Goal: Task Accomplishment & Management: Complete application form

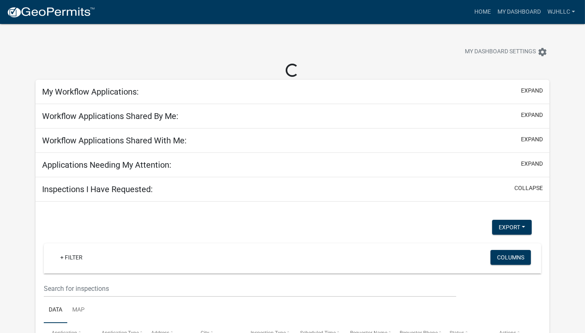
select select "3: 100"
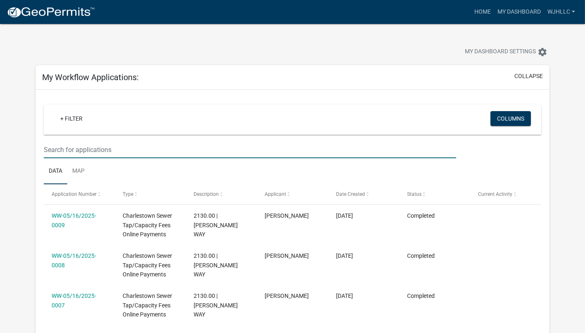
click at [88, 153] on input "text" at bounding box center [250, 149] width 412 height 17
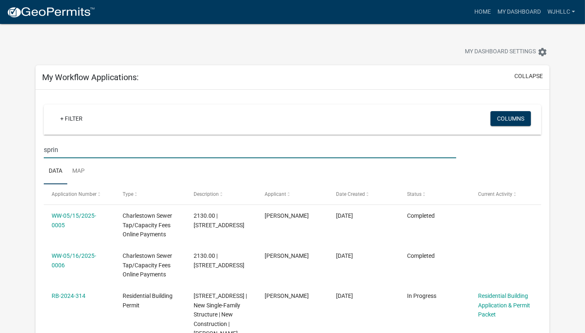
click at [110, 171] on ul "Data Map" at bounding box center [292, 171] width 497 height 26
click at [65, 148] on input "sprin" at bounding box center [250, 149] width 412 height 17
type input "springville"
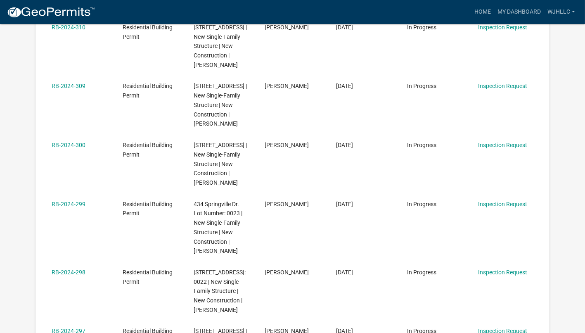
scroll to position [459, 0]
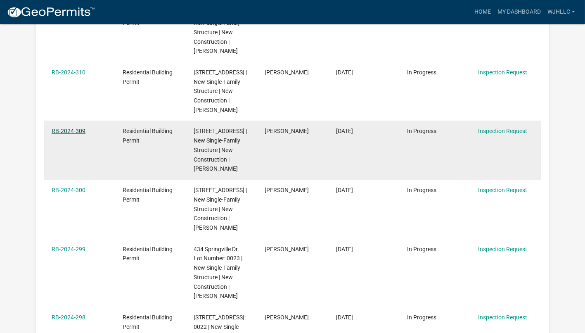
click at [78, 134] on link "RB-2024-309" at bounding box center [69, 131] width 34 height 7
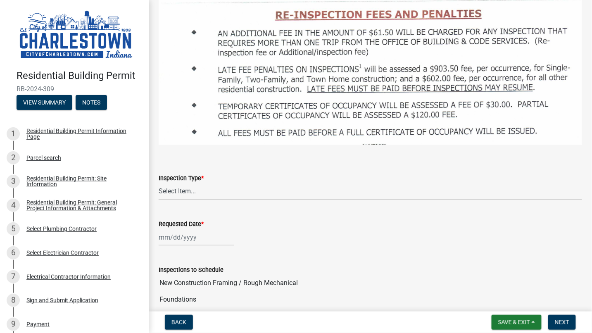
scroll to position [872, 0]
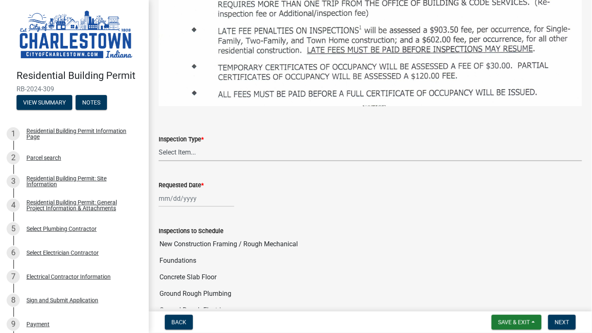
click at [207, 144] on select "Select Item... New Construction Framing / Rough Mechanical Foundations Concrete…" at bounding box center [370, 152] width 423 height 17
click at [159, 144] on select "Select Item... New Construction Framing / Rough Mechanical Foundations Concrete…" at bounding box center [370, 152] width 423 height 17
select select "b2c3aee2-0aff-4c45-9b57-0e84b519ea91"
click at [194, 190] on div at bounding box center [197, 198] width 76 height 17
select select "9"
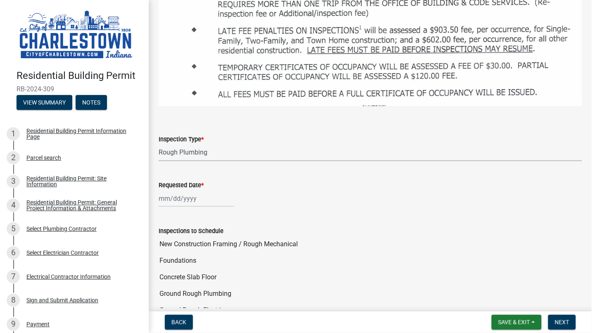
select select "2025"
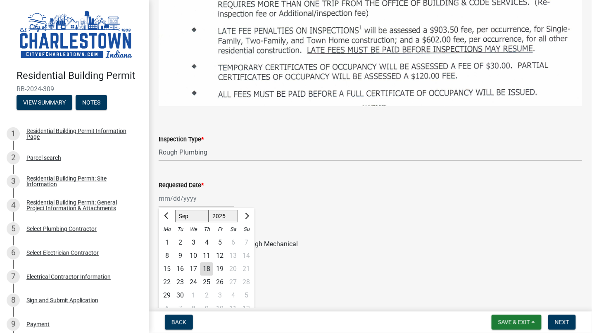
click at [172, 236] on div "1" at bounding box center [166, 242] width 13 height 13
type input "[DATE]"
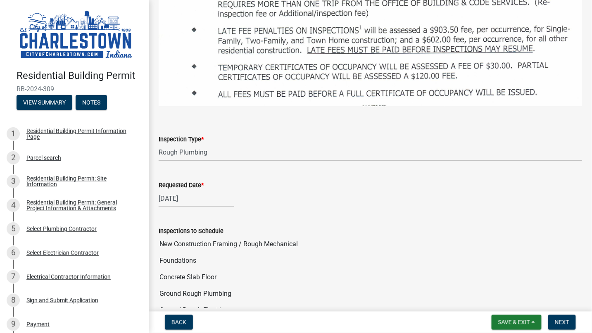
select select "9"
select select "2025"
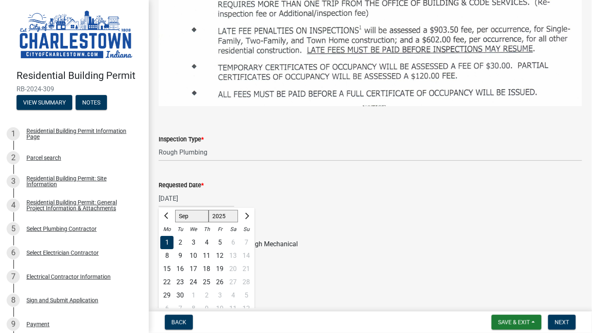
click at [180, 190] on div "[DATE] [PERSON_NAME] Apr May Jun [DATE] Aug Sep [DATE] 1526 1527 1528 1529 1530…" at bounding box center [197, 198] width 76 height 17
click at [220, 262] on div "19" at bounding box center [219, 268] width 13 height 13
type input "[DATE]"
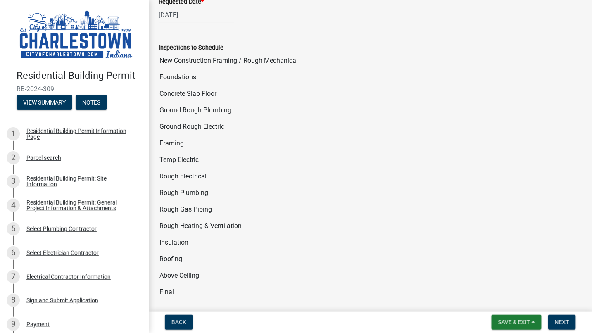
scroll to position [1239, 0]
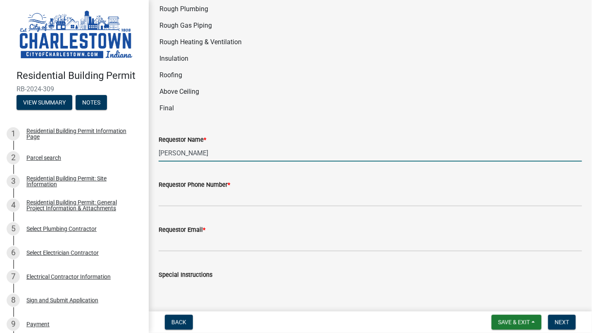
drag, startPoint x: 209, startPoint y: 136, endPoint x: 113, endPoint y: 116, distance: 97.8
click at [113, 117] on div "Residential Building Permit RB-2024-309 View Summary Notes 1 Residential Buildi…" at bounding box center [296, 166] width 592 height 333
type input "[PERSON_NAME]"
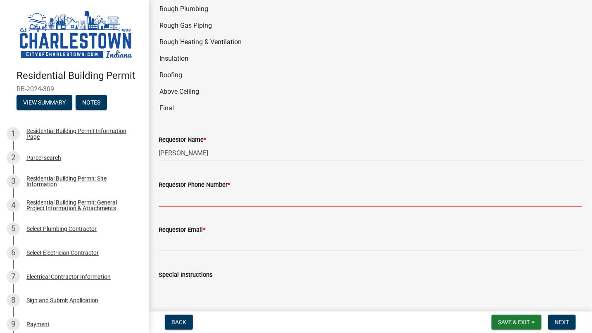
click at [229, 189] on input "Requestor Phone Number *" at bounding box center [370, 197] width 423 height 17
type input "[PHONE_NUMBER]"
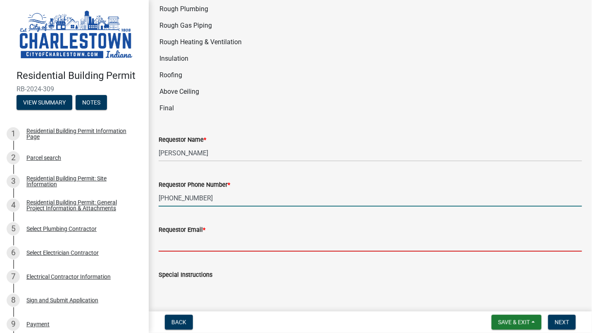
click at [211, 234] on input "Requestor Email *" at bounding box center [370, 242] width 423 height 17
type input "[PERSON_NAME][EMAIL_ADDRESS][PERSON_NAME][DOMAIN_NAME]"
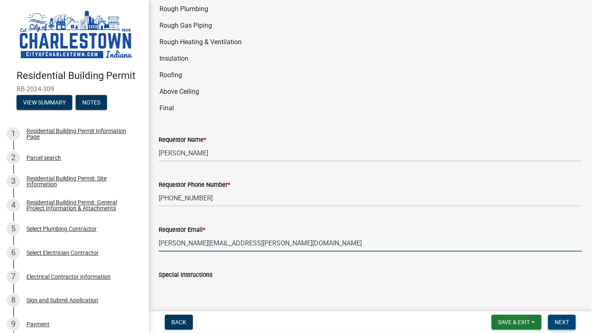
click at [557, 320] on span "Next" at bounding box center [561, 322] width 14 height 7
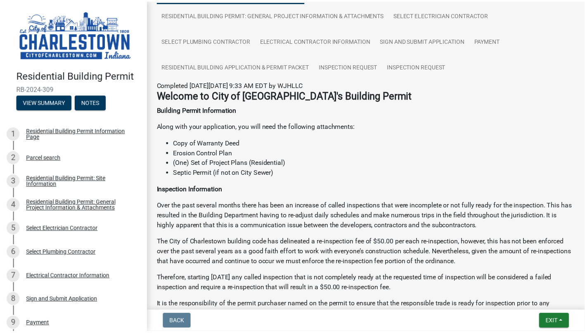
scroll to position [259, 0]
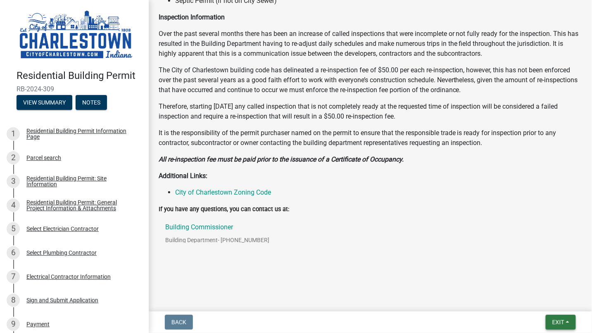
click at [564, 321] on button "Exit" at bounding box center [560, 322] width 30 height 15
click at [536, 298] on button "Save & Exit" at bounding box center [542, 301] width 66 height 20
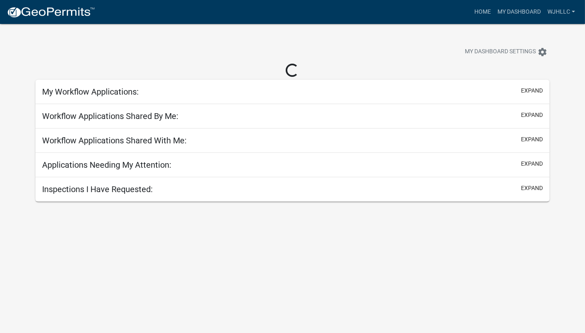
select select "3: 100"
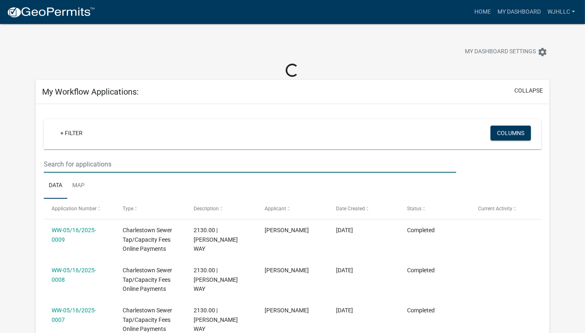
click at [77, 164] on input "text" at bounding box center [250, 164] width 412 height 17
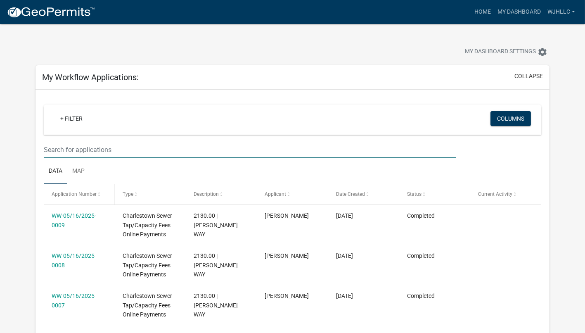
type input "springville"
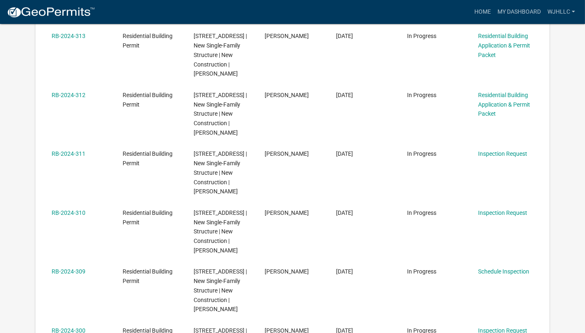
scroll to position [367, 0]
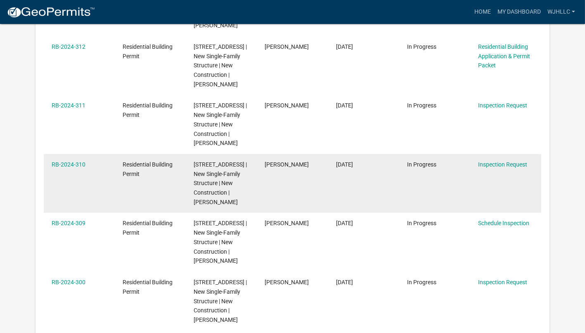
click at [75, 169] on div "RB-2024-310" at bounding box center [79, 164] width 55 height 9
click at [72, 168] on link "RB-2024-310" at bounding box center [69, 164] width 34 height 7
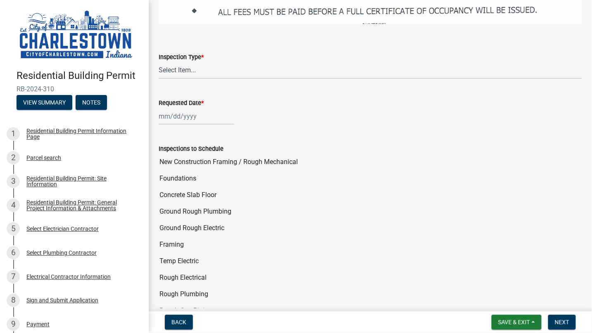
scroll to position [917, 0]
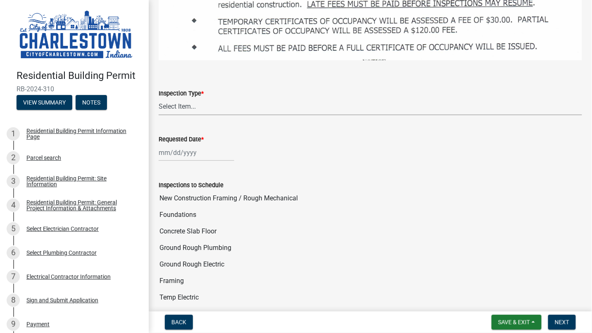
click at [198, 98] on select "Select Item... New Construction Framing / Rough Mechanical Foundations Concrete…" at bounding box center [370, 106] width 423 height 17
click at [159, 98] on select "Select Item... New Construction Framing / Rough Mechanical Foundations Concrete…" at bounding box center [370, 106] width 423 height 17
select select "b2c3aee2-0aff-4c45-9b57-0e84b519ea91"
click at [192, 144] on div at bounding box center [197, 152] width 76 height 17
select select "9"
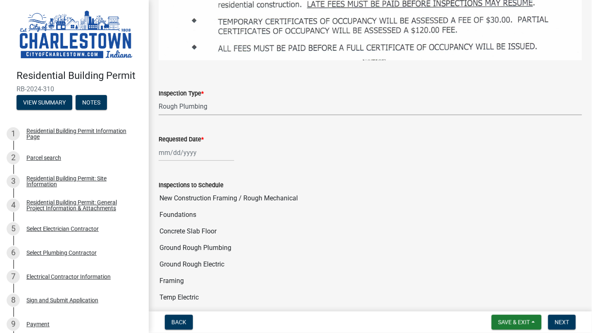
select select "2025"
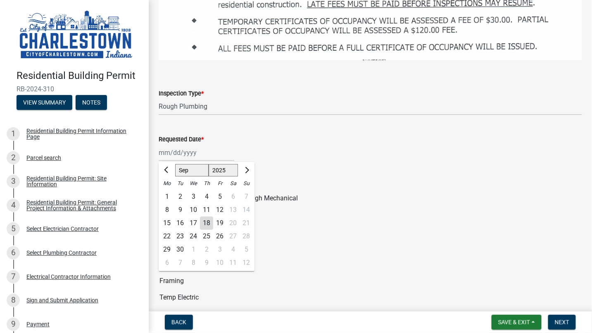
click at [275, 180] on div "Inspections to Schedule" at bounding box center [370, 185] width 423 height 10
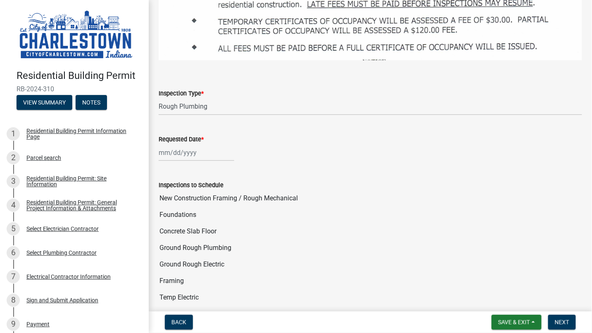
click at [185, 144] on div at bounding box center [197, 152] width 76 height 17
select select "9"
select select "2025"
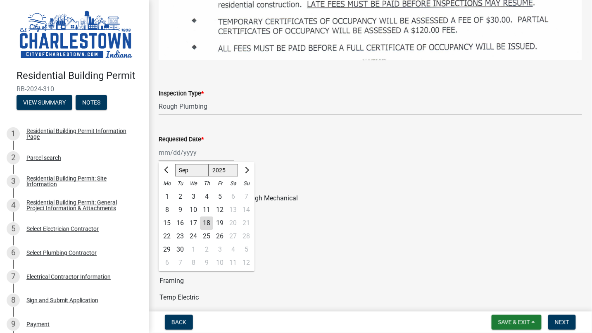
click at [177, 216] on div "16" at bounding box center [179, 222] width 13 height 13
type input "[DATE]"
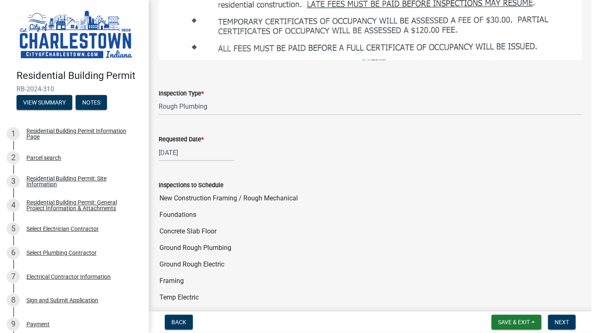
click at [189, 144] on div "[DATE]" at bounding box center [197, 152] width 76 height 17
select select "9"
select select "2025"
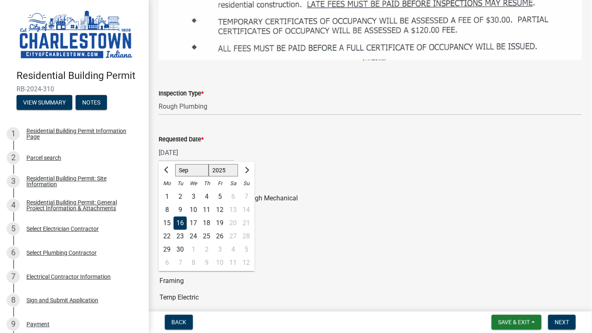
click at [217, 216] on div "19" at bounding box center [219, 222] width 13 height 13
type input "[DATE]"
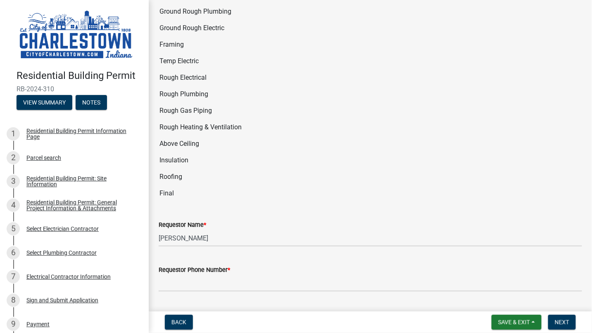
scroll to position [1192, 0]
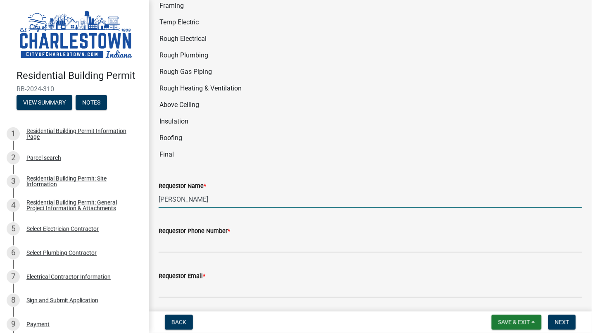
drag, startPoint x: 191, startPoint y: 181, endPoint x: 142, endPoint y: 181, distance: 48.3
click at [142, 181] on div "Residential Building Permit RB-2024-310 View Summary Notes 1 Residential Buildi…" at bounding box center [296, 166] width 592 height 333
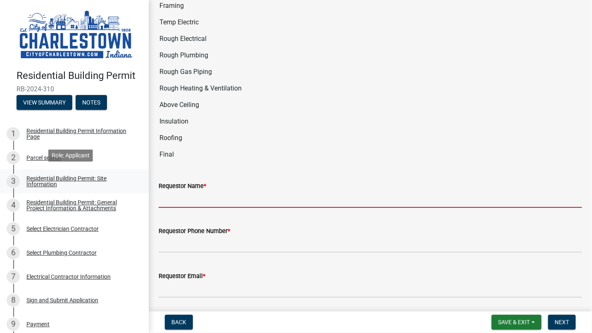
type input "t"
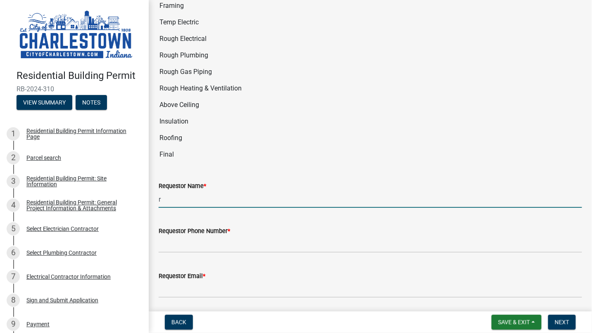
type input "[PERSON_NAME]"
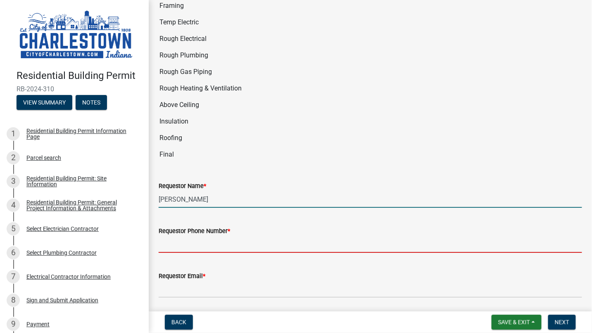
click at [201, 236] on input "Requestor Phone Number *" at bounding box center [370, 244] width 423 height 17
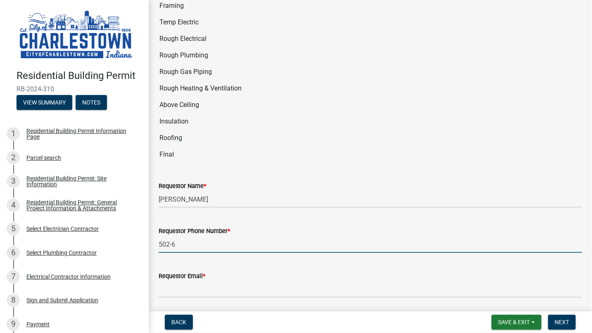
type input "[PHONE_NUMBER]"
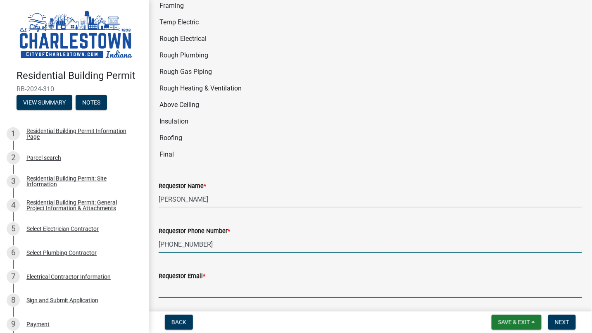
click at [228, 281] on input "Requestor Email *" at bounding box center [370, 289] width 423 height 17
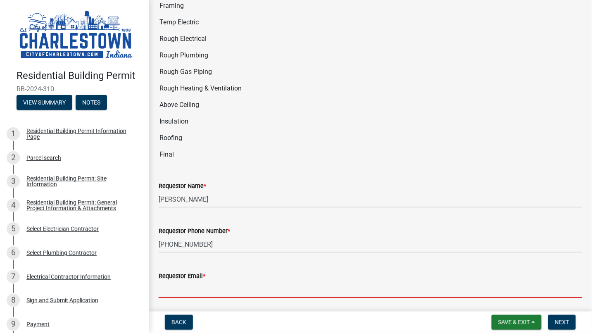
type input "[PERSON_NAME][EMAIL_ADDRESS][PERSON_NAME][DOMAIN_NAME]"
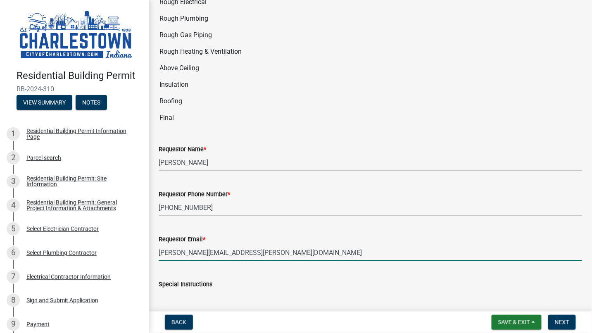
scroll to position [1268, 0]
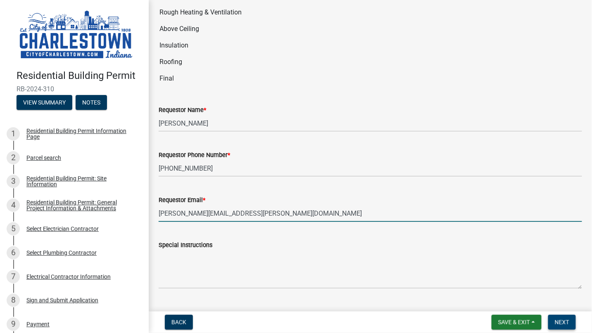
click at [567, 324] on span "Next" at bounding box center [561, 322] width 14 height 7
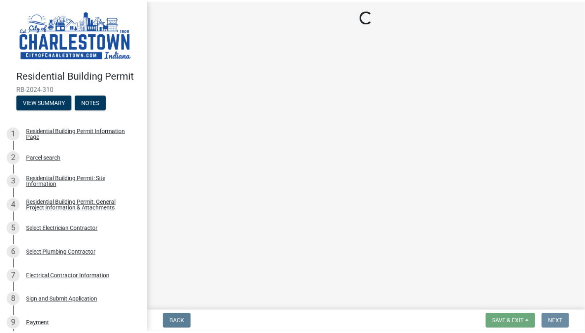
scroll to position [0, 0]
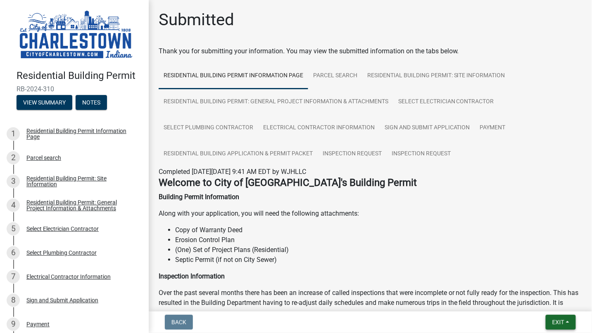
click at [567, 324] on button "Exit" at bounding box center [560, 322] width 30 height 15
click at [535, 297] on button "Save & Exit" at bounding box center [542, 301] width 66 height 20
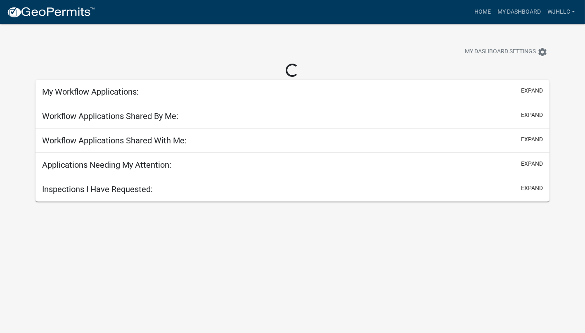
select select "3: 100"
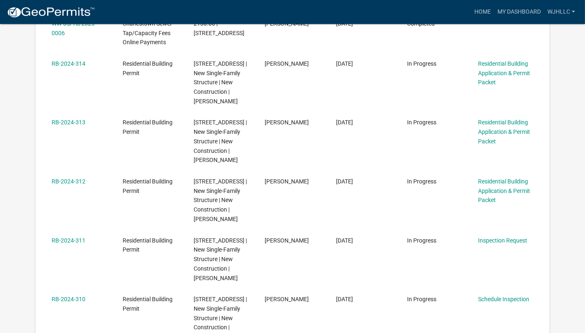
scroll to position [352, 0]
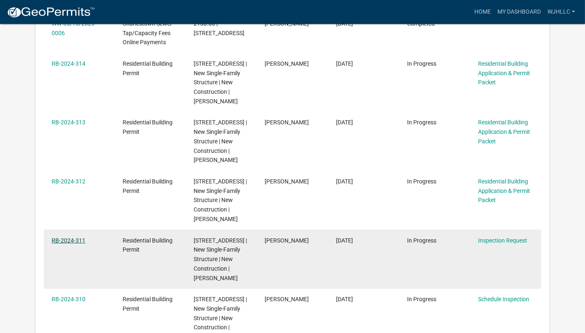
click at [63, 244] on link "RB-2024-311" at bounding box center [69, 240] width 34 height 7
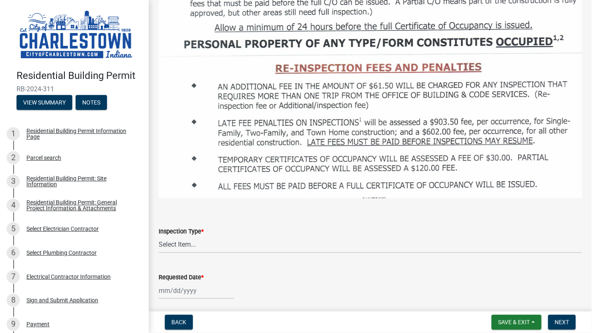
scroll to position [963, 0]
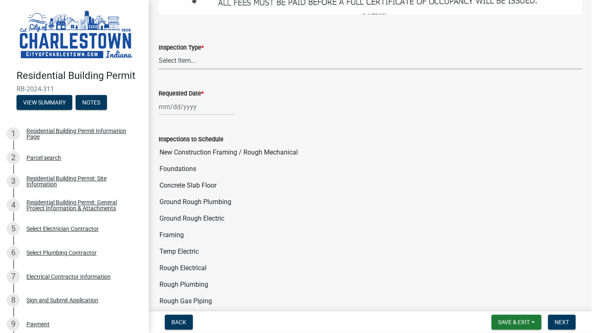
click at [210, 52] on select "Select Item... New Construction Framing / Rough Mechanical Foundations Concrete…" at bounding box center [370, 60] width 423 height 17
click at [159, 52] on select "Select Item... New Construction Framing / Rough Mechanical Foundations Concrete…" at bounding box center [370, 60] width 423 height 17
select select "b2c3aee2-0aff-4c45-9b57-0e84b519ea91"
select select "9"
select select "2025"
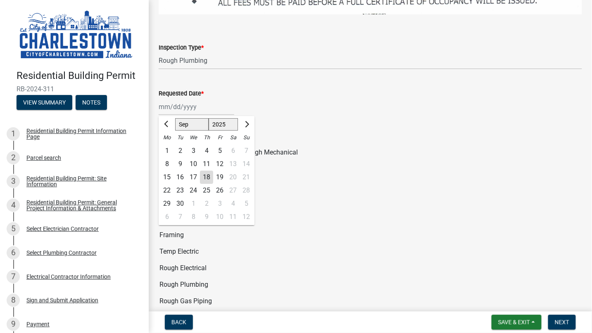
click at [185, 98] on div "[PERSON_NAME] Feb Mar Apr [PERSON_NAME][DATE] Sep [DATE] 1526 1527 1528 1529 15…" at bounding box center [197, 106] width 76 height 17
click at [173, 157] on div "8" at bounding box center [166, 163] width 13 height 13
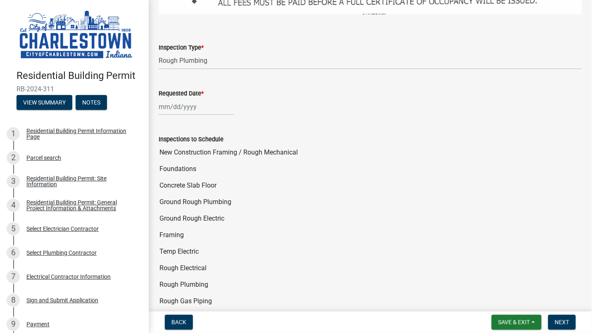
type input "[DATE]"
select select "9"
select select "2025"
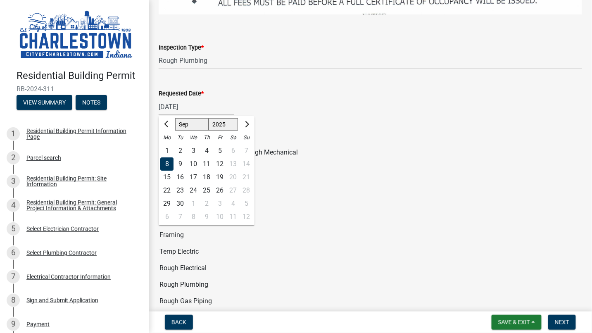
click at [186, 98] on div "[DATE] [PERSON_NAME] Apr May Jun [DATE] Aug Sep [DATE] 1526 1527 1528 1529 1530…" at bounding box center [197, 106] width 76 height 17
click at [218, 171] on div "19" at bounding box center [219, 177] width 13 height 13
type input "[DATE]"
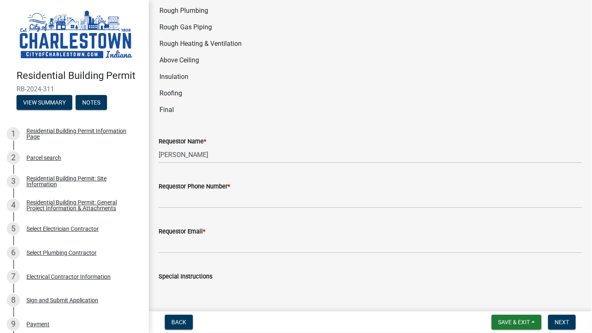
scroll to position [1239, 0]
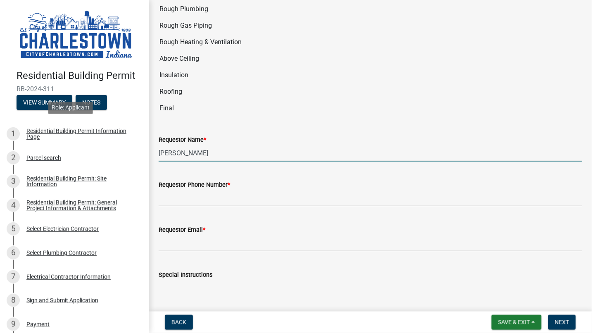
drag, startPoint x: 215, startPoint y: 131, endPoint x: 120, endPoint y: 112, distance: 96.8
click at [123, 127] on div "Residential Building Permit RB-2024-311 View Summary Notes 1 Residential Buildi…" at bounding box center [296, 166] width 592 height 333
type input "e"
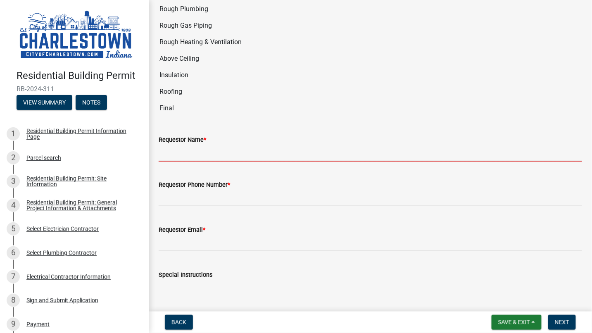
type input "e"
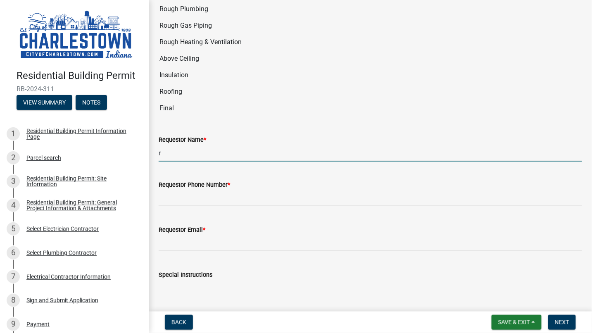
type input "[PERSON_NAME]"
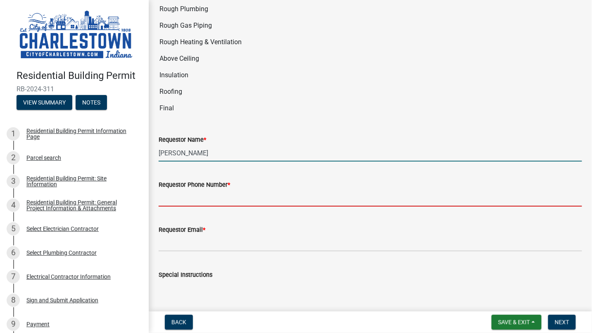
click at [211, 189] on input "Requestor Phone Number *" at bounding box center [370, 197] width 423 height 17
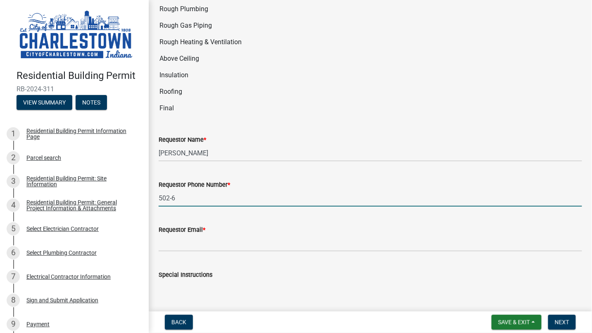
type input "[PHONE_NUMBER]"
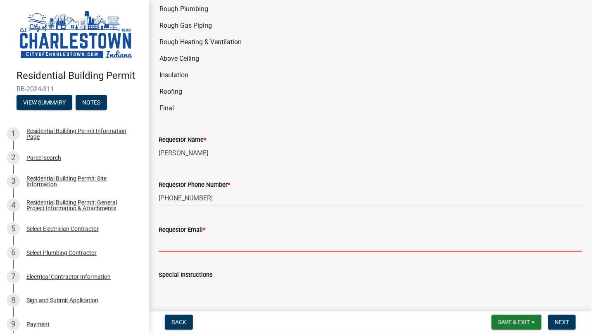
click at [204, 234] on input "Requestor Email *" at bounding box center [370, 242] width 423 height 17
type input "[PERSON_NAME][EMAIL_ADDRESS][PERSON_NAME][DOMAIN_NAME]"
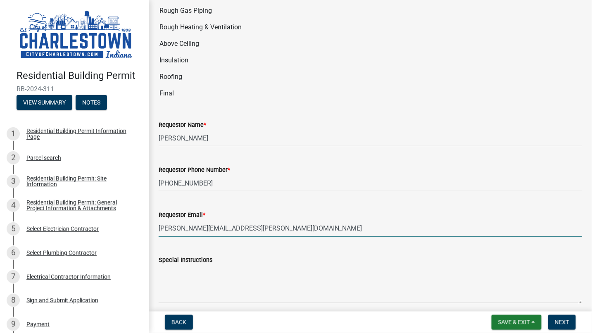
scroll to position [1268, 0]
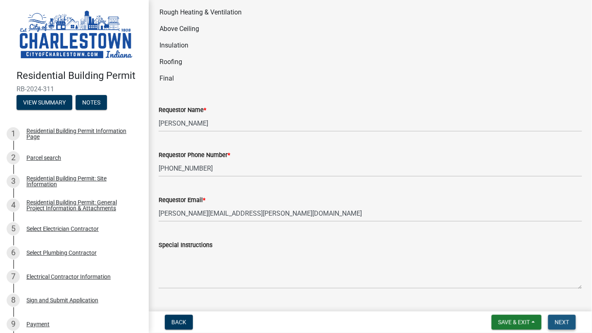
click at [560, 320] on span "Next" at bounding box center [561, 322] width 14 height 7
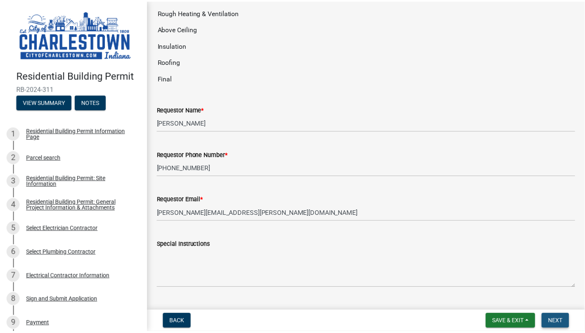
scroll to position [0, 0]
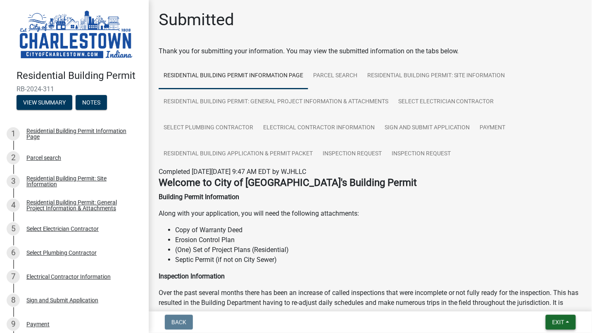
click at [560, 320] on span "Exit" at bounding box center [558, 322] width 12 height 7
click at [533, 296] on button "Save & Exit" at bounding box center [542, 301] width 66 height 20
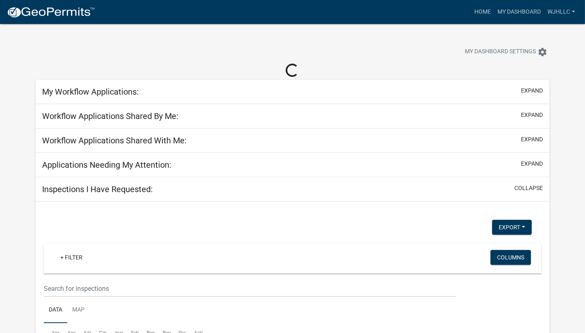
select select "3: 100"
